Goal: Check status

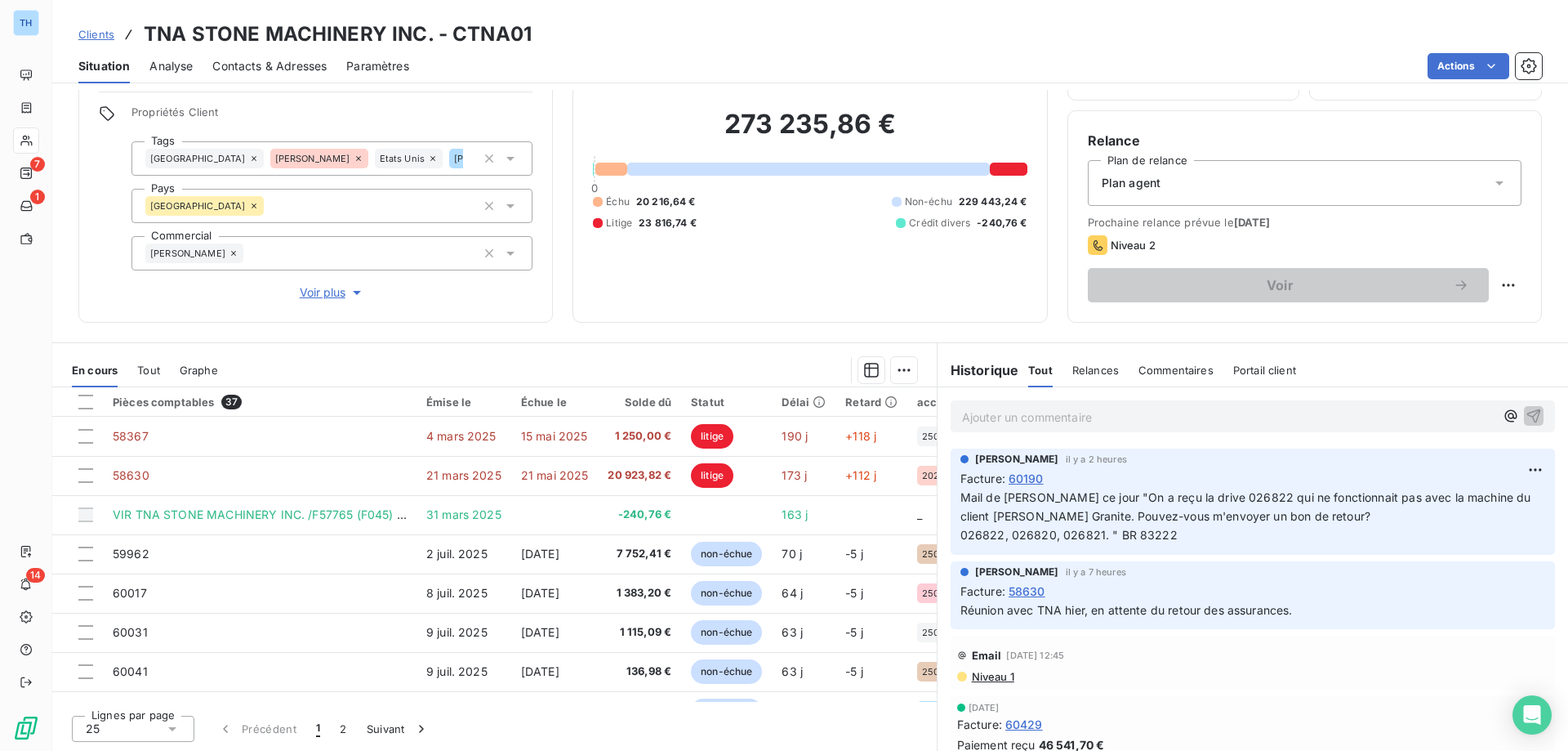
scroll to position [703, 0]
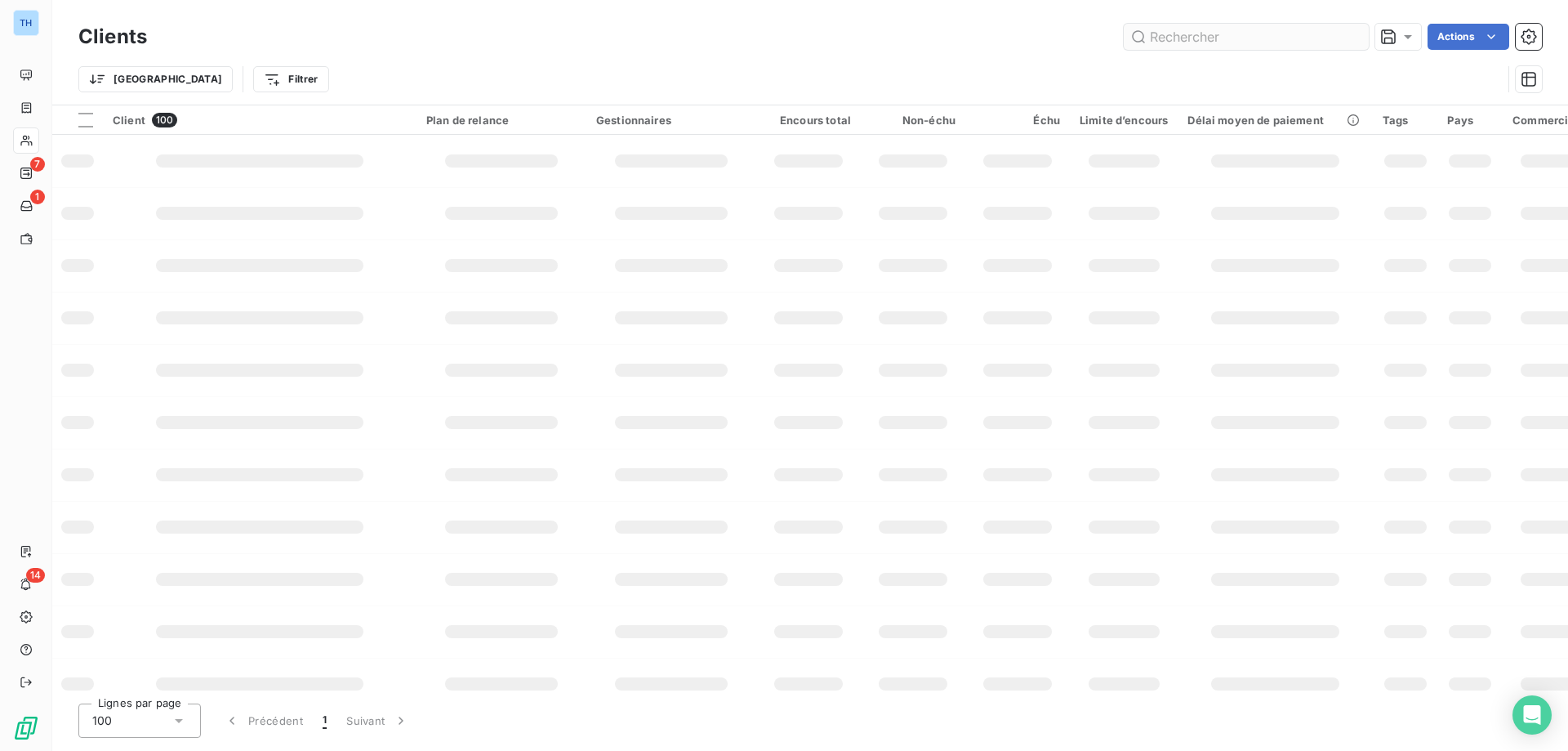
click at [1197, 40] on input "text" at bounding box center [1246, 37] width 245 height 27
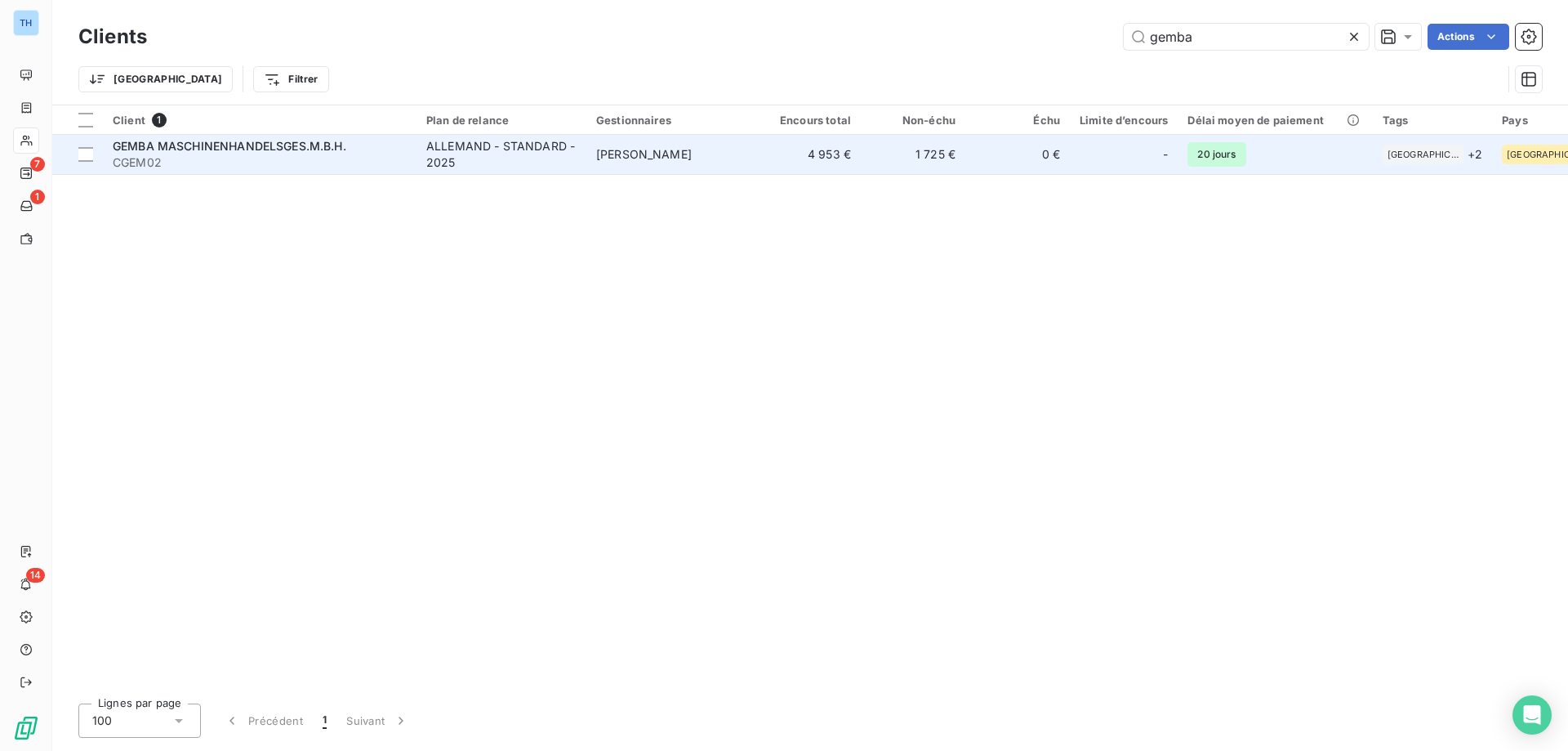
type input "gemba"
click at [451, 170] on div "ALLEMAND - STANDARD - 2025" at bounding box center [501, 154] width 151 height 32
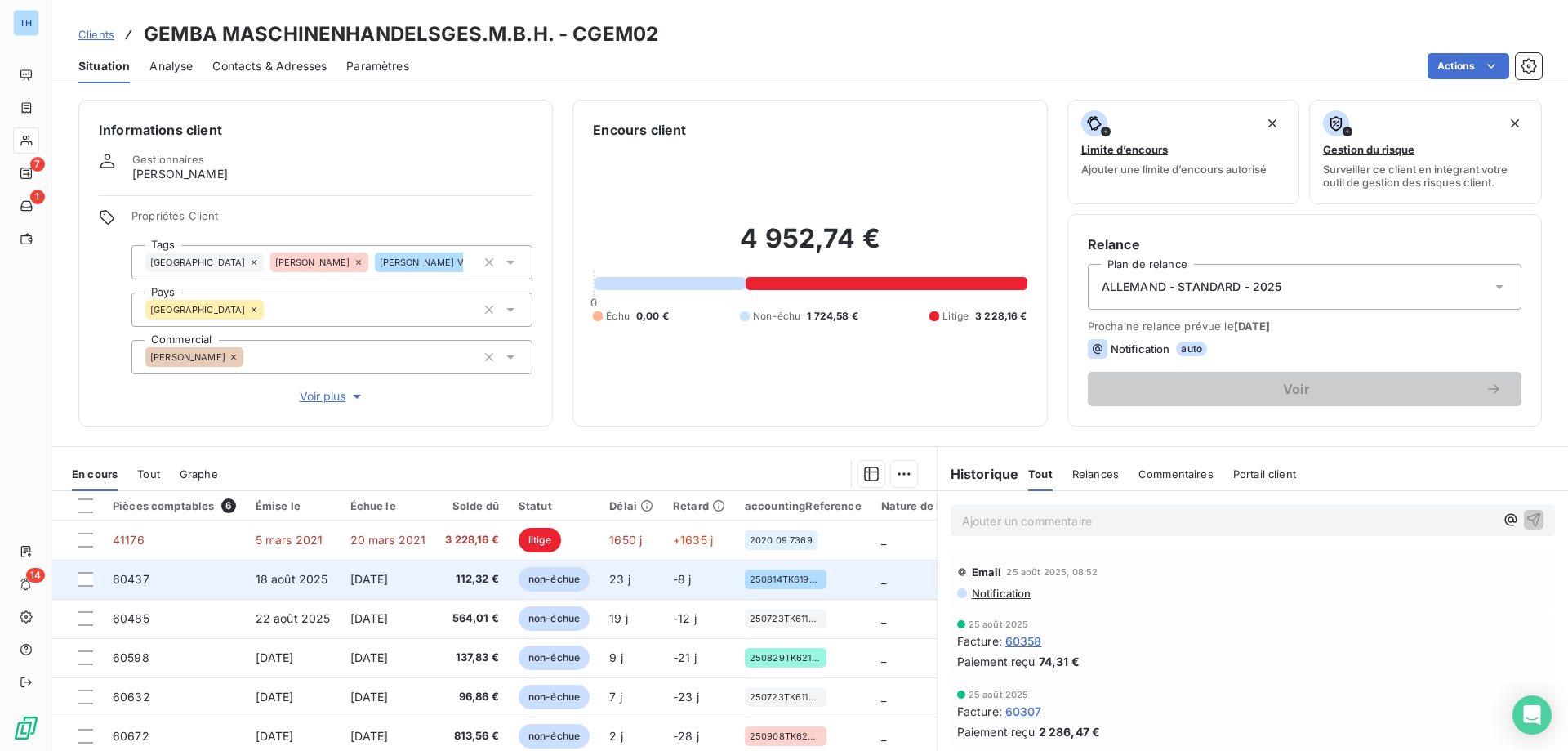
scroll to position [104, 0]
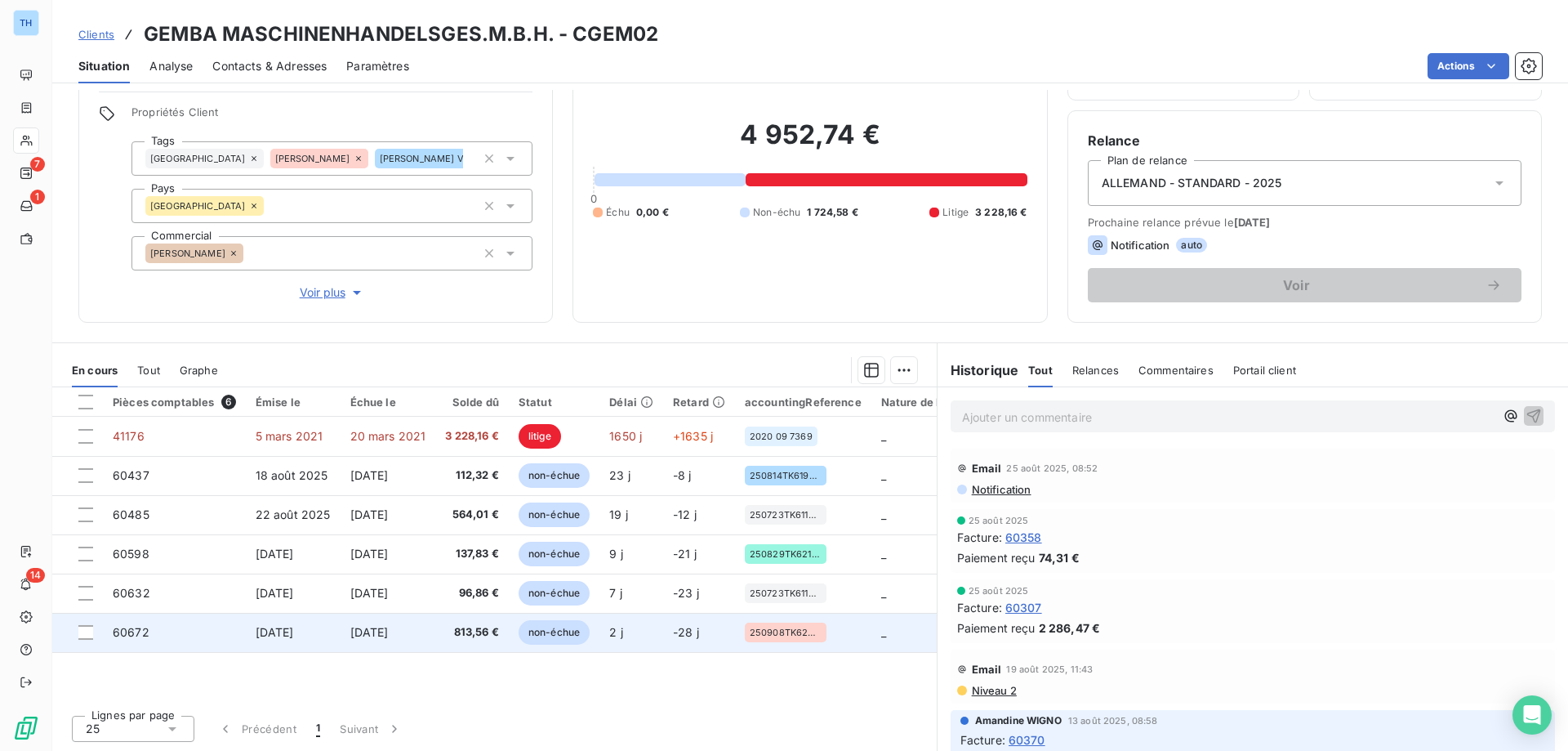
click at [471, 635] on span "813,56 €" at bounding box center [472, 632] width 54 height 16
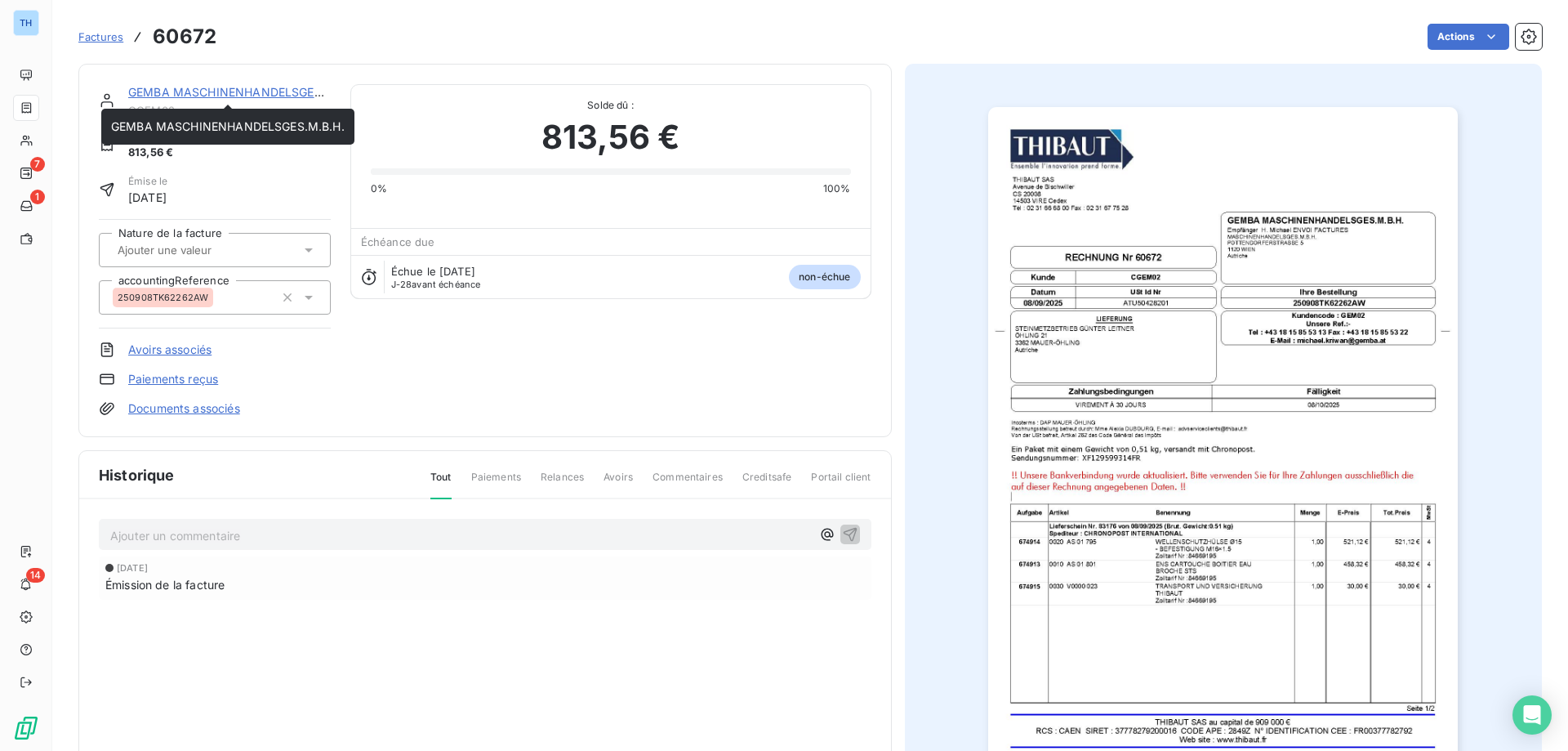
click at [272, 86] on link "GEMBA MASCHINENHANDELSGES.M.B.H." at bounding box center [244, 92] width 234 height 14
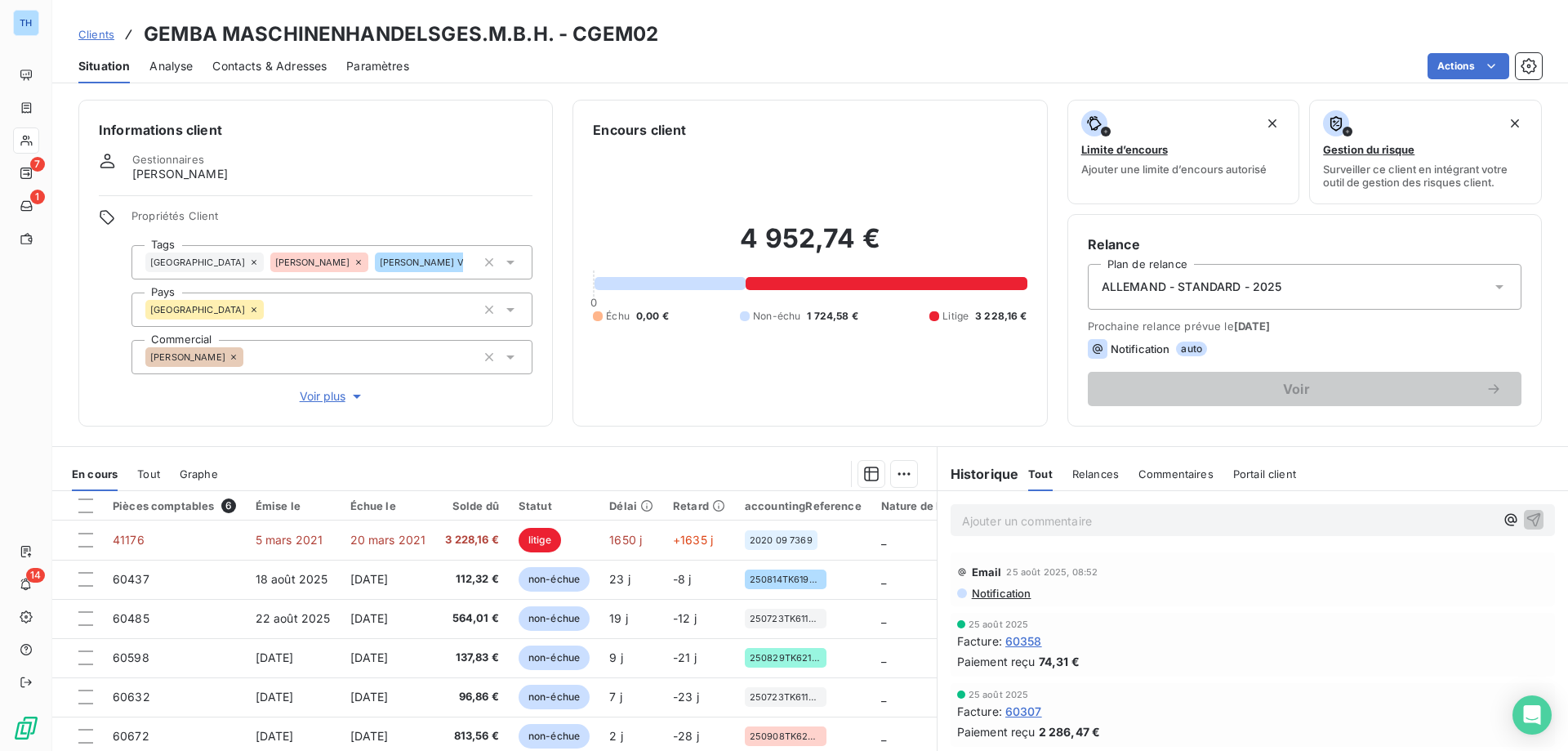
scroll to position [104, 0]
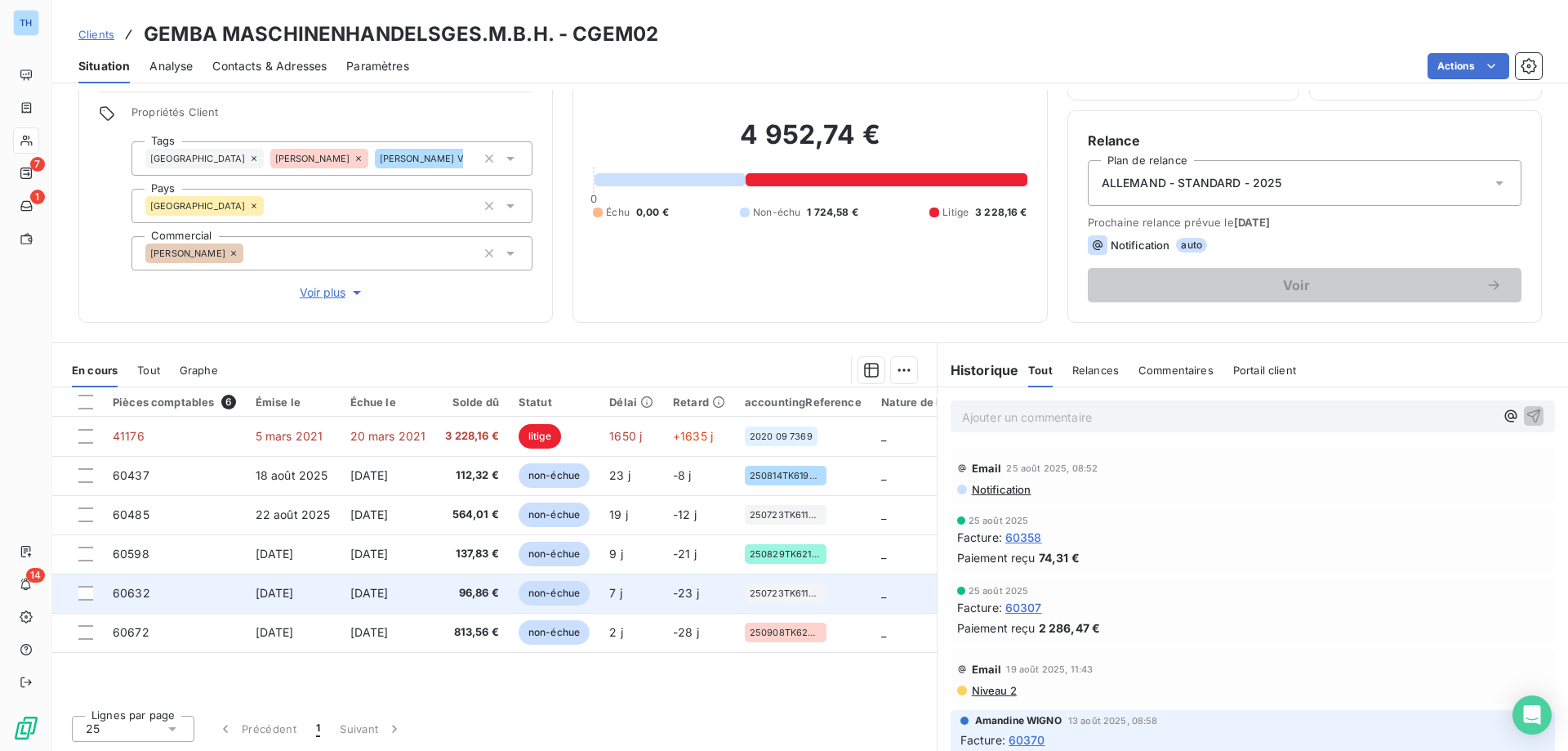
click at [479, 601] on td "96,86 €" at bounding box center [472, 592] width 74 height 39
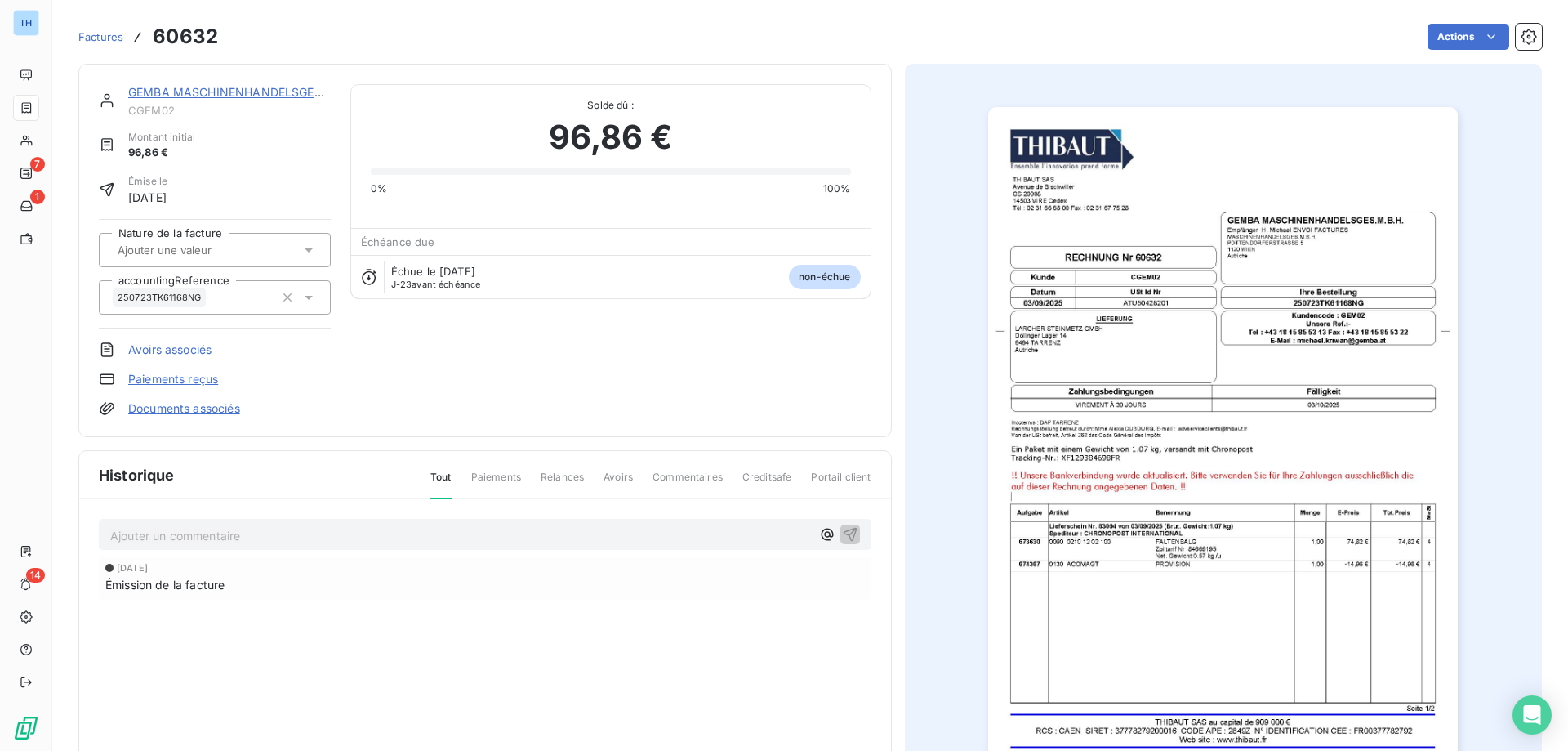
click at [247, 95] on link "GEMBA MASCHINENHANDELSGES.M.B.H." at bounding box center [244, 92] width 234 height 14
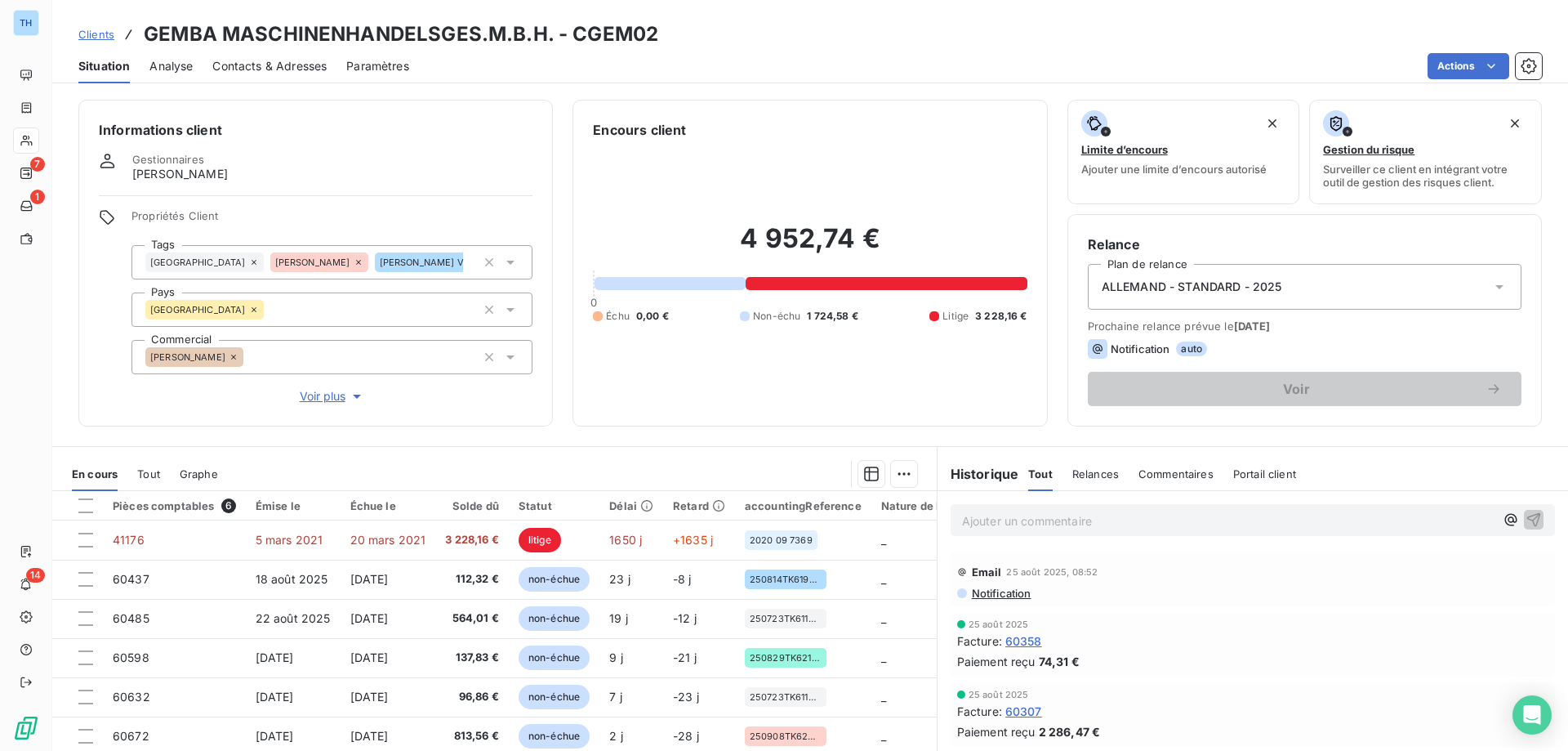
scroll to position [104, 0]
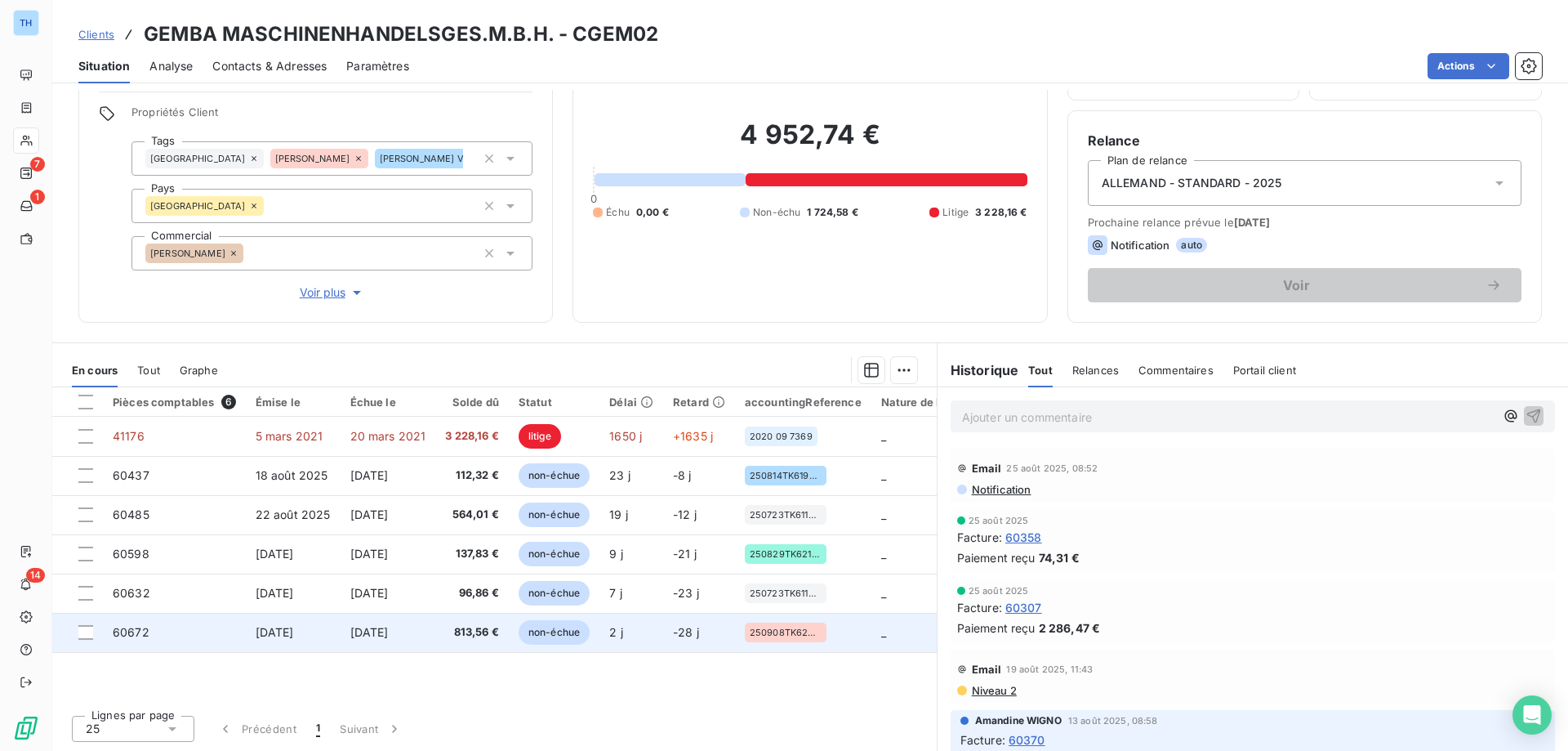
click at [424, 626] on td "[DATE]" at bounding box center [388, 632] width 96 height 39
